Goal: Use online tool/utility

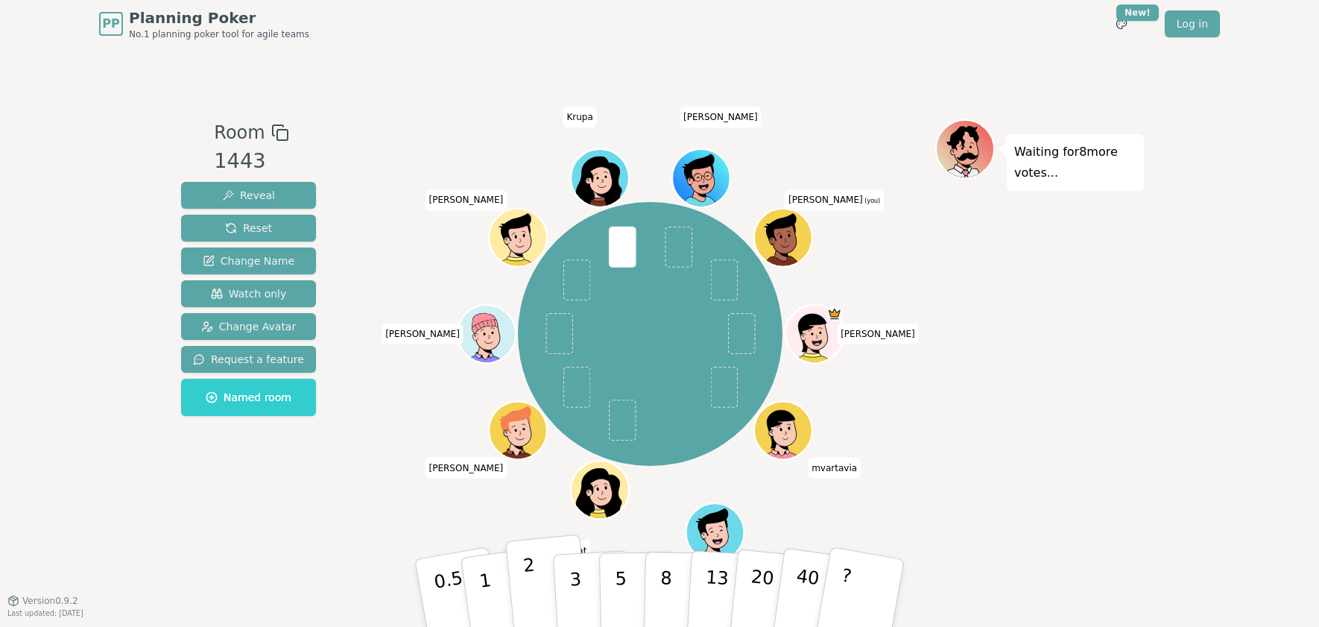
click at [532, 605] on p "2" at bounding box center [531, 594] width 19 height 81
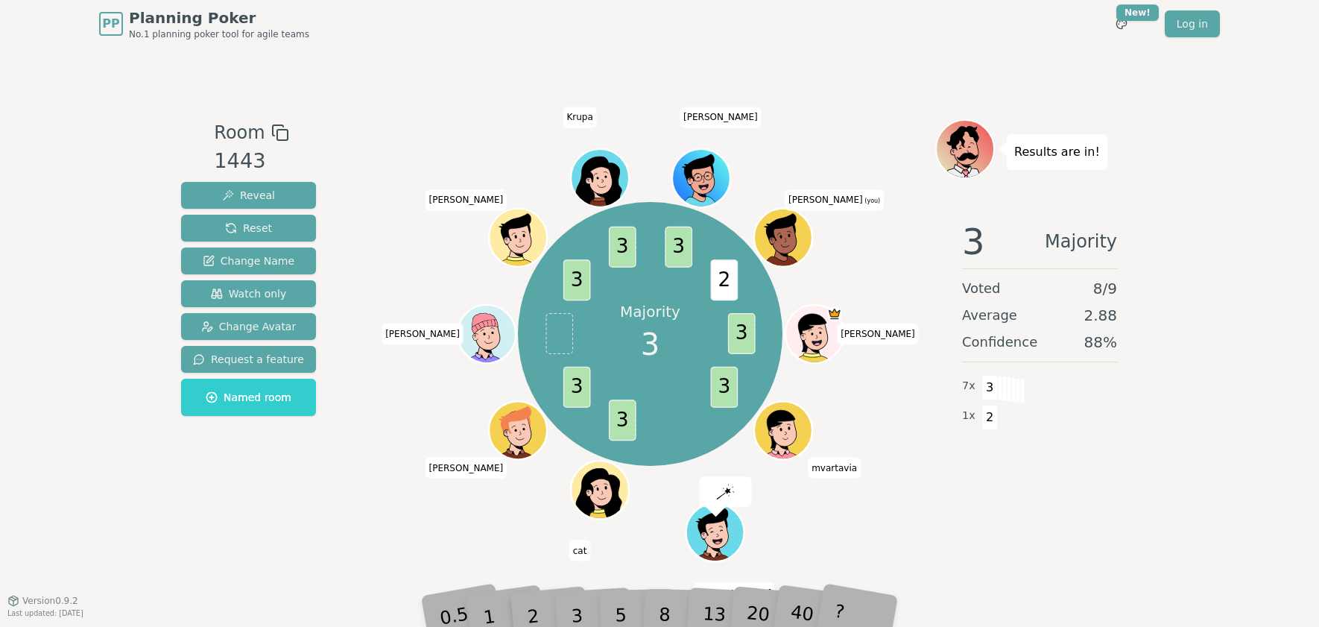
click at [581, 609] on div "3" at bounding box center [592, 592] width 48 height 54
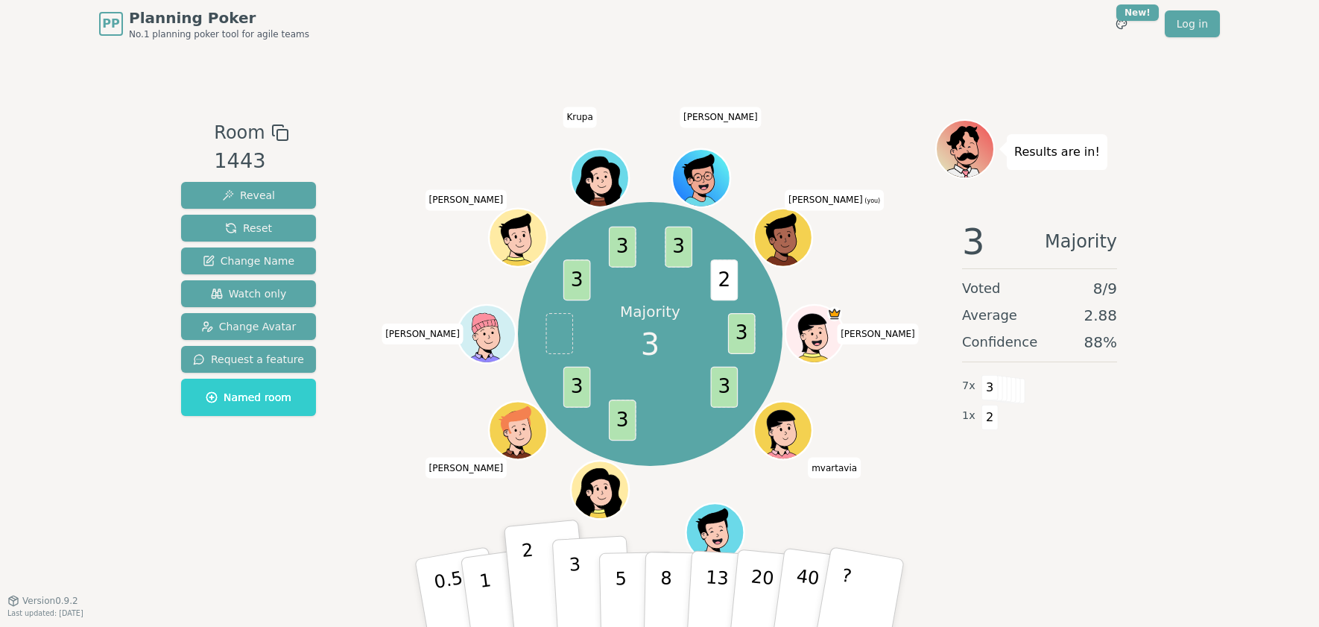
click at [596, 590] on button "3" at bounding box center [592, 593] width 81 height 116
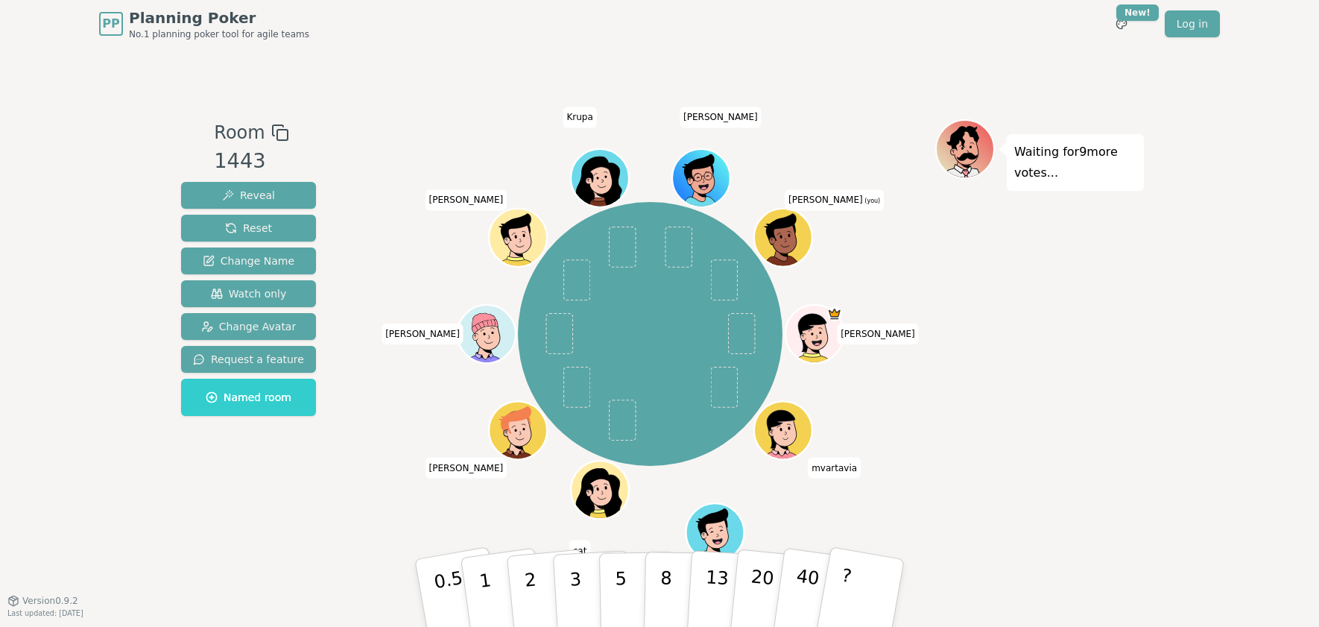
click at [999, 505] on div "Waiting for 9 more votes..." at bounding box center [1039, 324] width 209 height 410
click at [493, 595] on button "1" at bounding box center [502, 593] width 89 height 121
click at [481, 580] on p "1" at bounding box center [487, 594] width 22 height 81
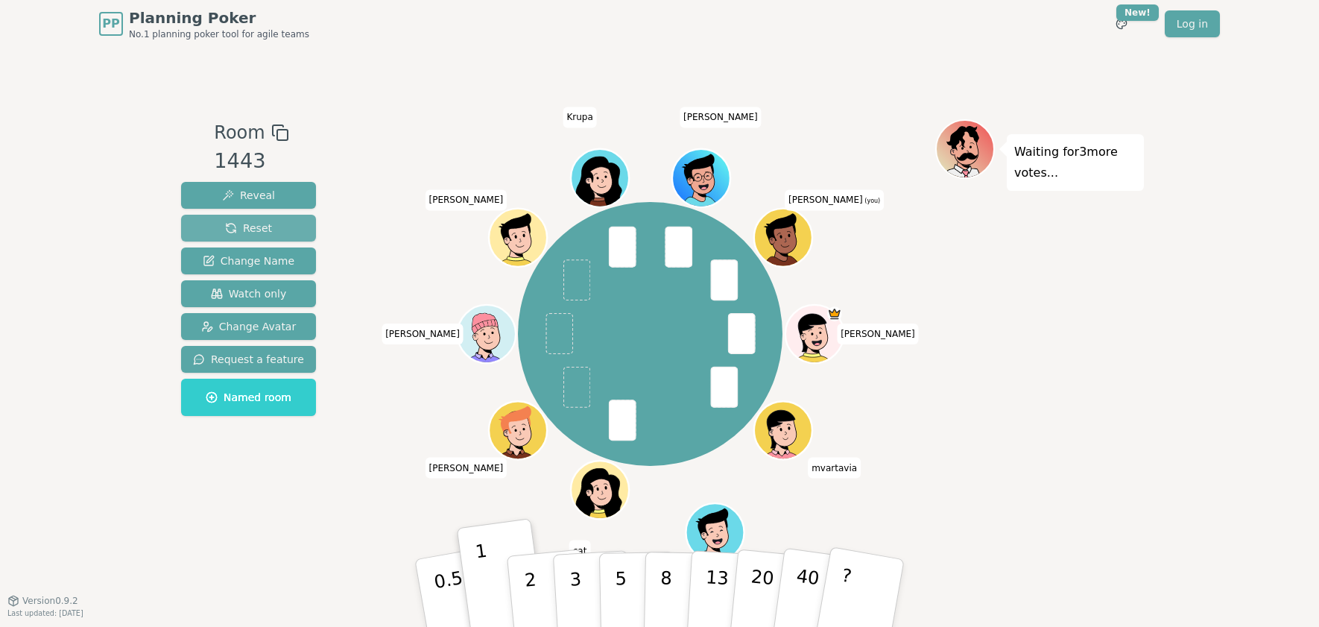
click at [265, 228] on span "Reset" at bounding box center [248, 228] width 47 height 15
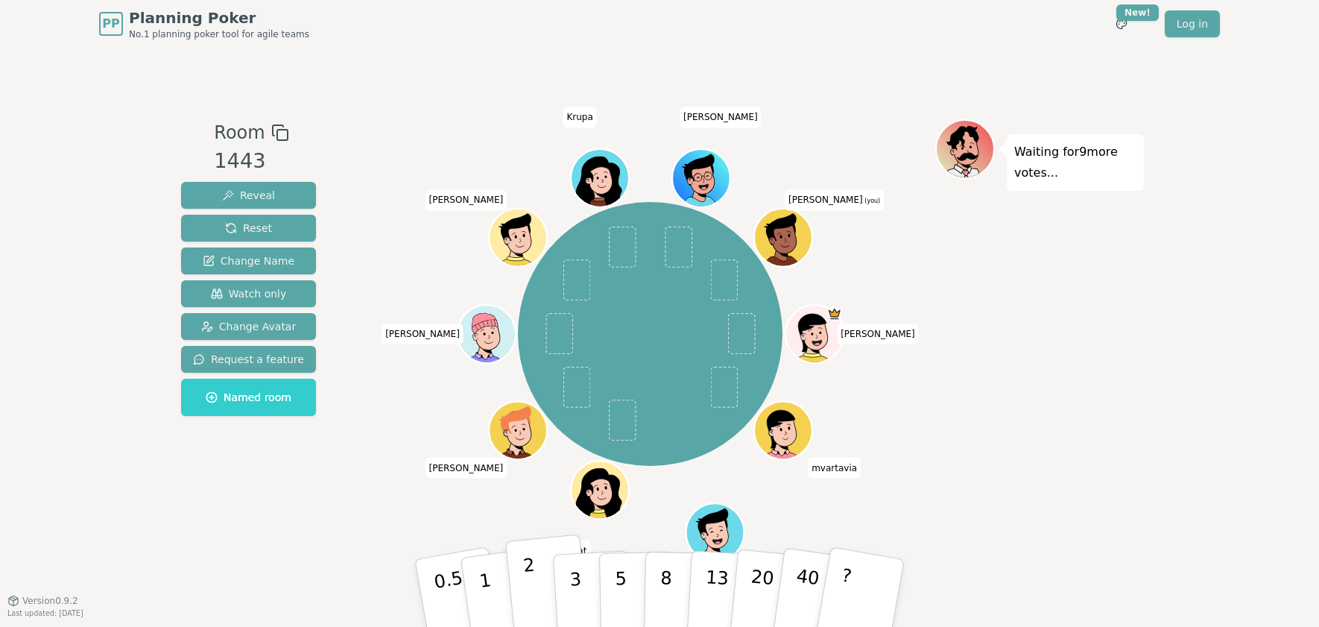
click at [524, 600] on button "2" at bounding box center [547, 593] width 85 height 118
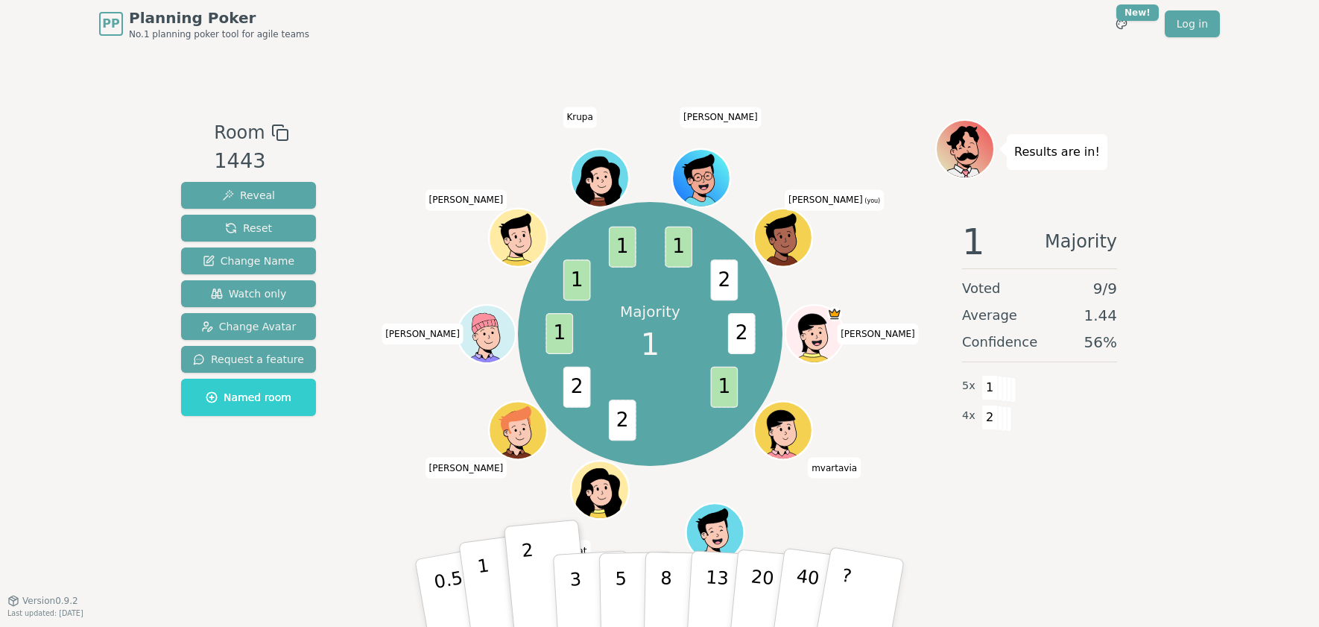
click at [495, 586] on button "1" at bounding box center [502, 593] width 89 height 121
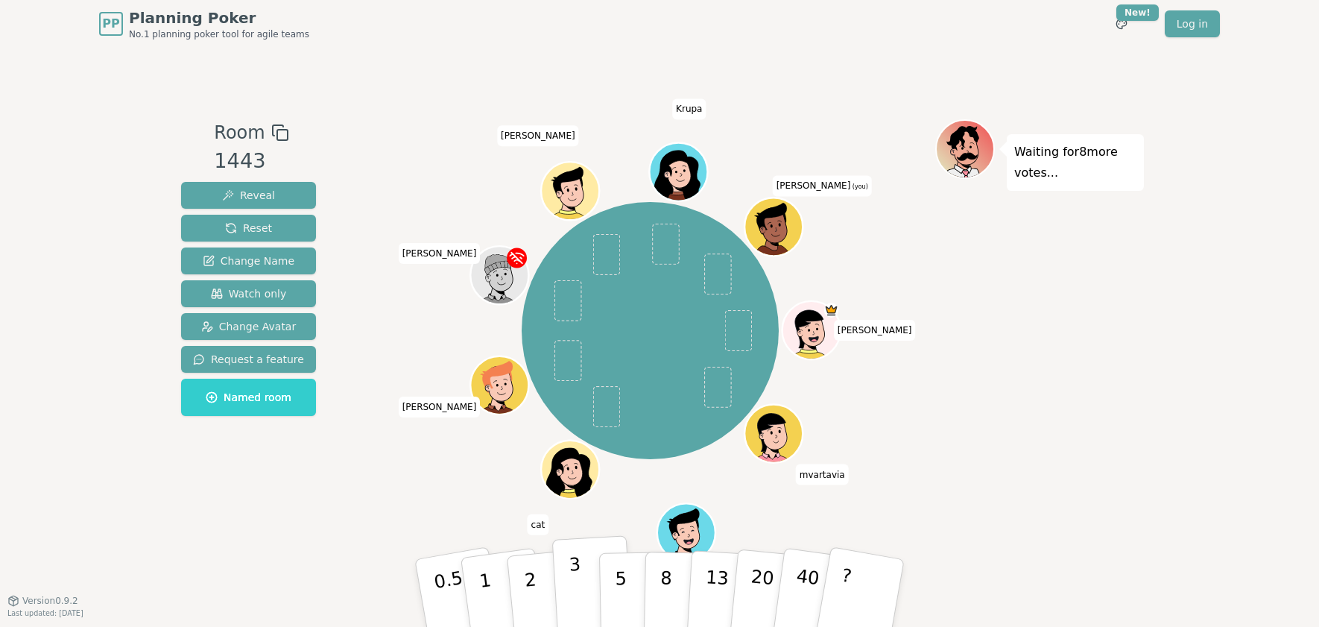
click at [564, 599] on button "3" at bounding box center [592, 593] width 81 height 116
